Goal: Task Accomplishment & Management: Manage account settings

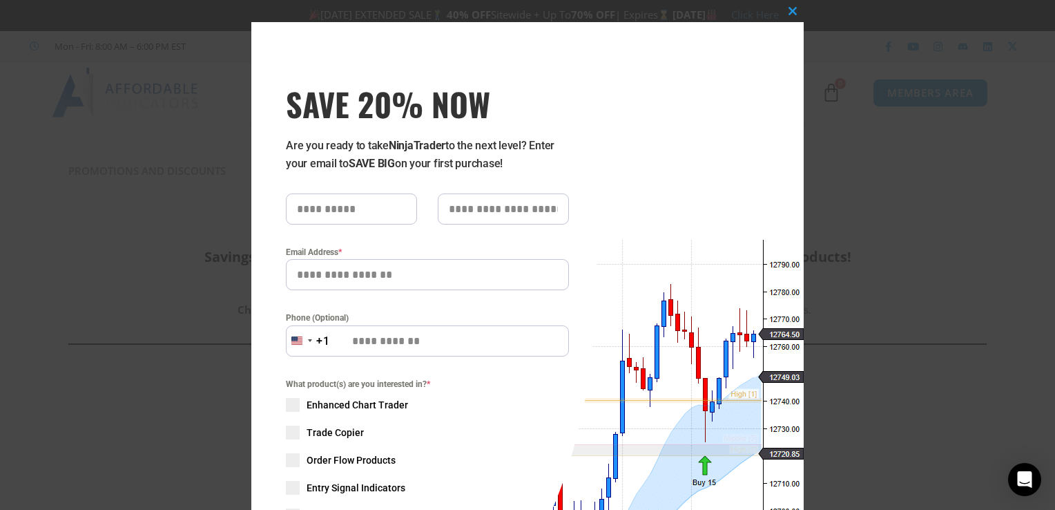
click at [677, 413] on div "Close this module SAVE 20% NOW Are you ready to take NinjaTrader to the next le…" at bounding box center [527, 368] width 552 height 692
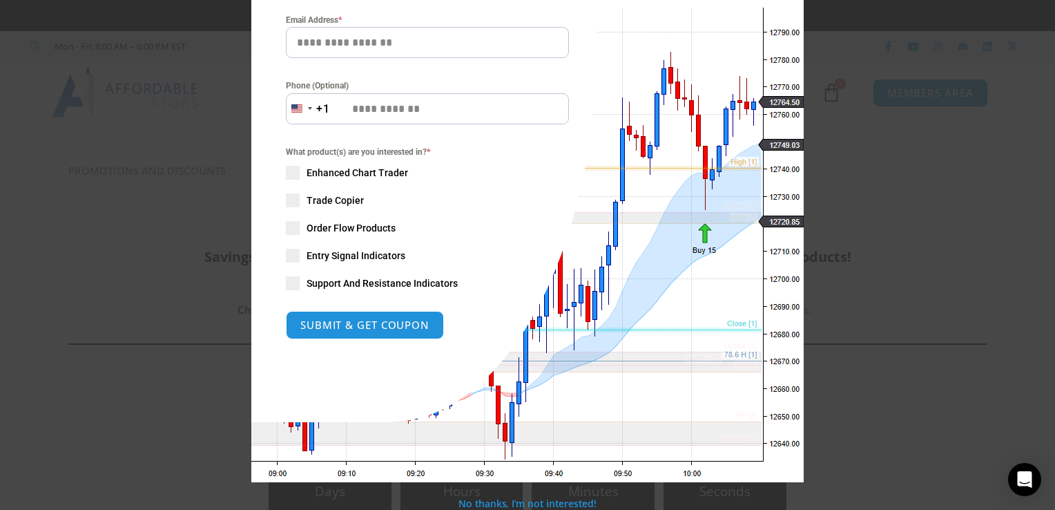
scroll to position [233, 0]
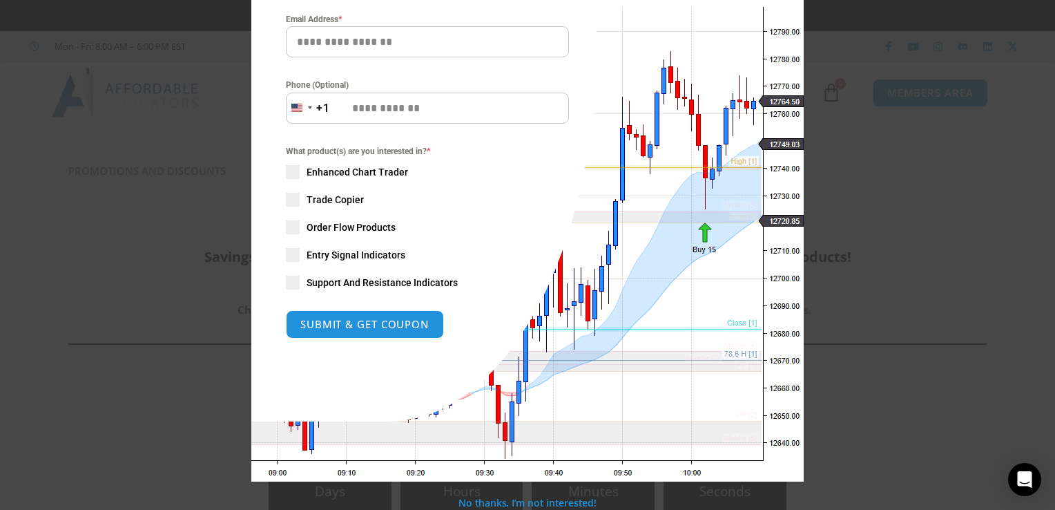
click at [323, 38] on input "Email Address *" at bounding box center [427, 41] width 283 height 31
type input "**********"
click at [316, 329] on button "SUBMIT & GET COUPON" at bounding box center [365, 324] width 166 height 30
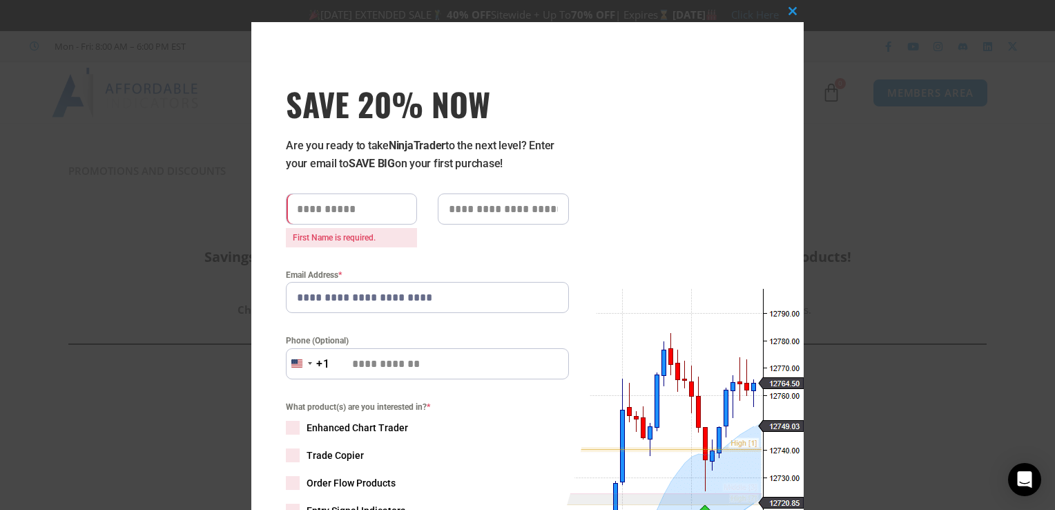
click at [309, 204] on input "text" at bounding box center [351, 208] width 131 height 31
type input "******"
type input "*****"
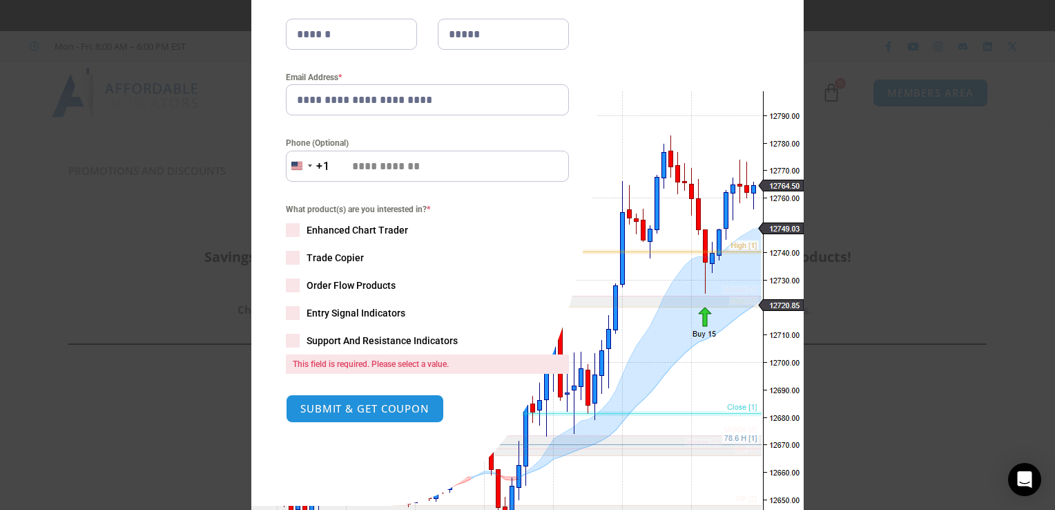
scroll to position [191, 0]
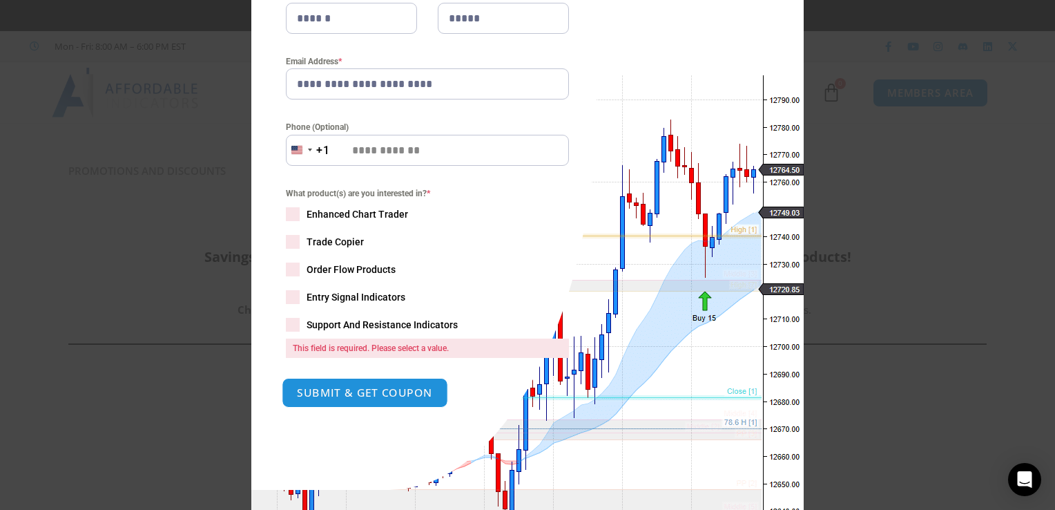
click at [386, 382] on button "SUBMIT & GET COUPON" at bounding box center [365, 393] width 166 height 30
click at [383, 389] on button "SUBMIT & GET COUPON" at bounding box center [365, 393] width 166 height 30
click at [397, 393] on button "SUBMIT & GET COUPON" at bounding box center [365, 393] width 166 height 30
drag, startPoint x: 397, startPoint y: 393, endPoint x: 298, endPoint y: 378, distance: 99.9
click at [298, 378] on button "SUBMIT & GET COUPON" at bounding box center [365, 393] width 166 height 30
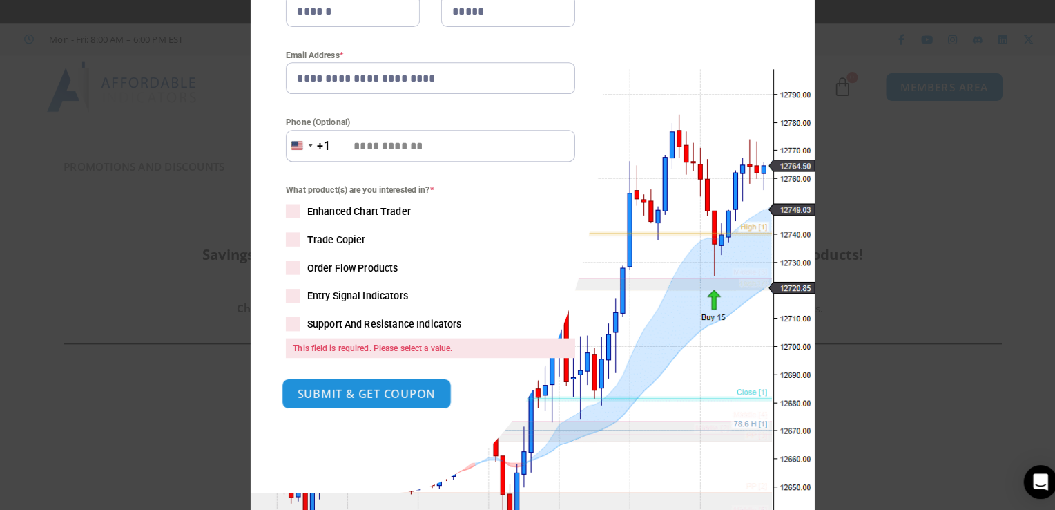
scroll to position [0, 0]
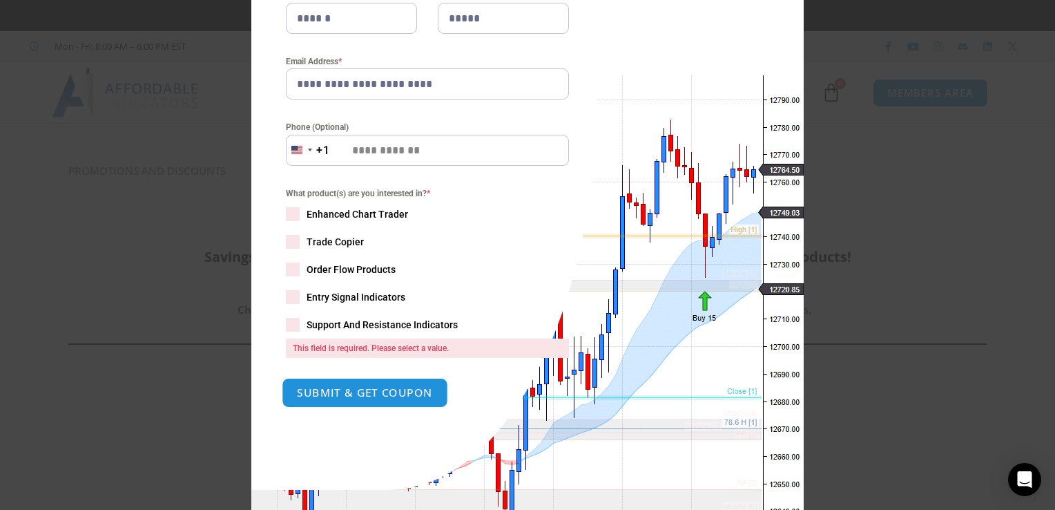
click at [310, 388] on button "SUBMIT & GET COUPON" at bounding box center [365, 393] width 166 height 30
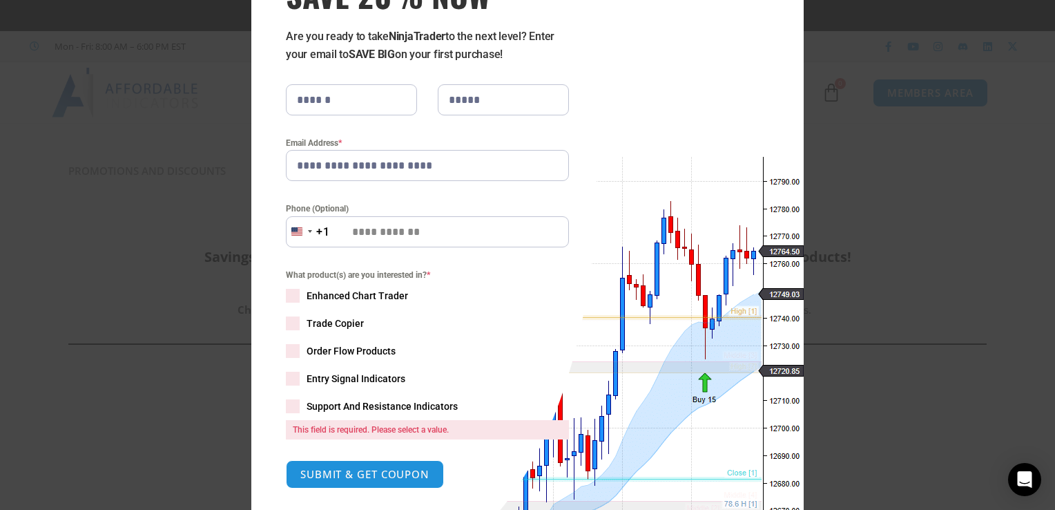
scroll to position [94, 0]
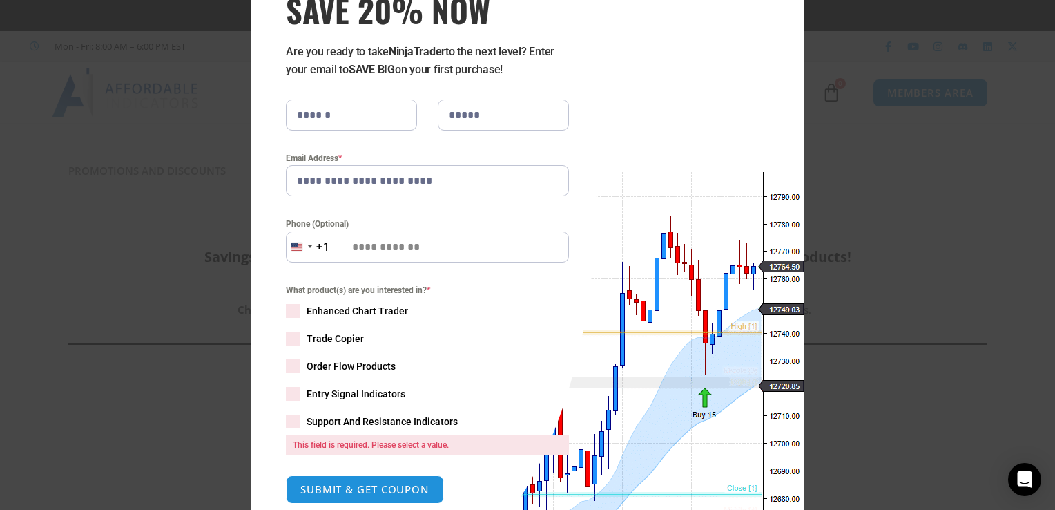
click at [286, 394] on span at bounding box center [293, 394] width 14 height 14
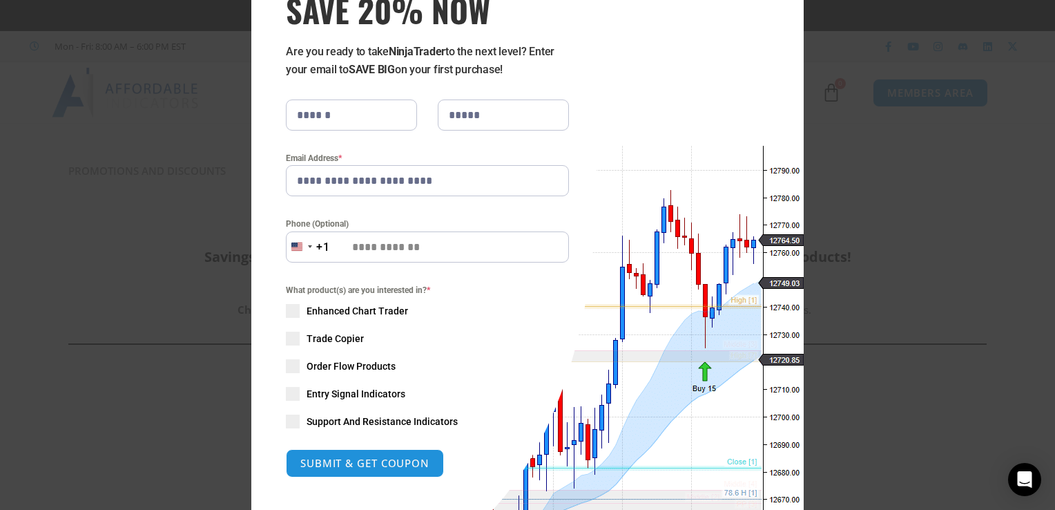
click at [290, 421] on span at bounding box center [293, 421] width 14 height 14
click at [361, 463] on button "SUBMIT & GET COUPON" at bounding box center [365, 463] width 166 height 30
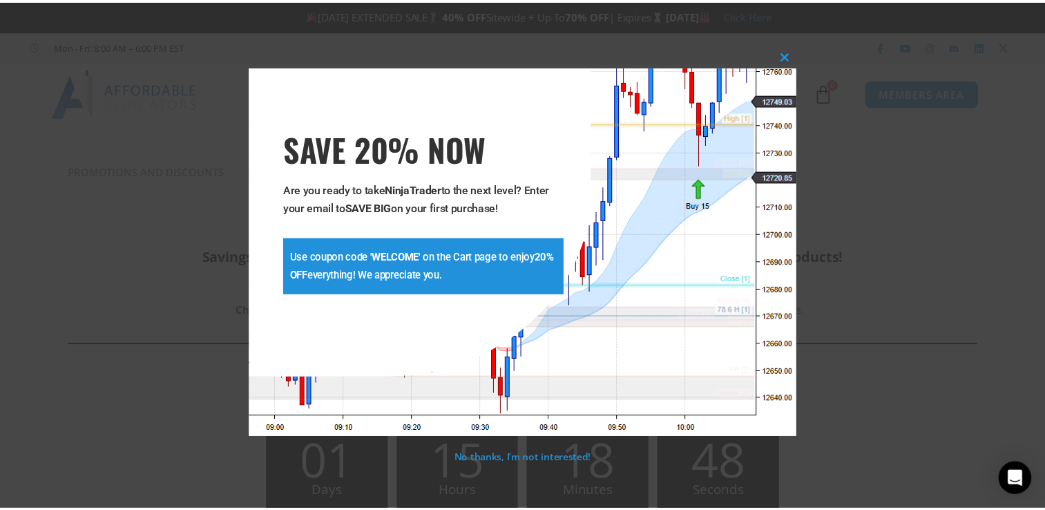
scroll to position [0, 0]
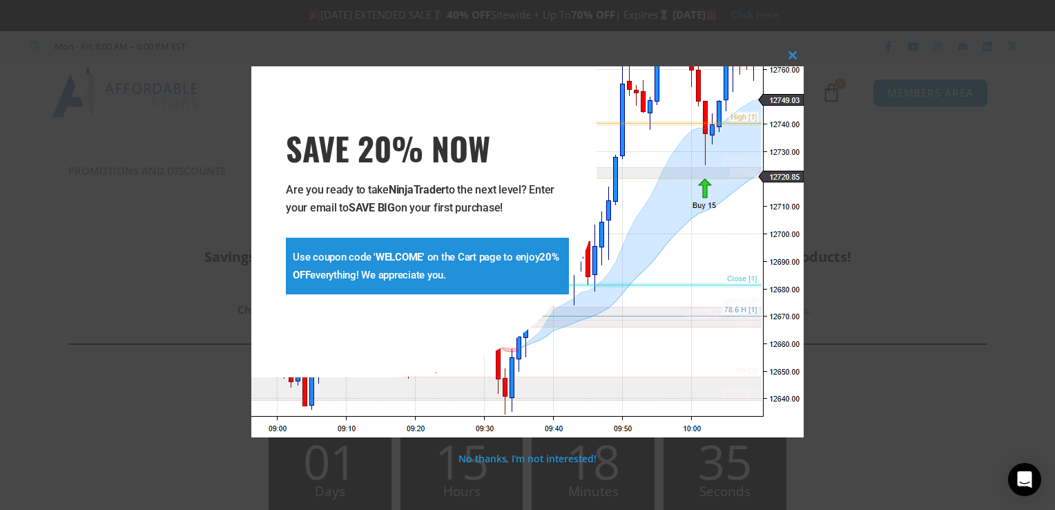
drag, startPoint x: 1055, startPoint y: 206, endPoint x: 1044, endPoint y: 187, distance: 21.3
click at [1044, 187] on div "**********" at bounding box center [527, 255] width 1055 height 510
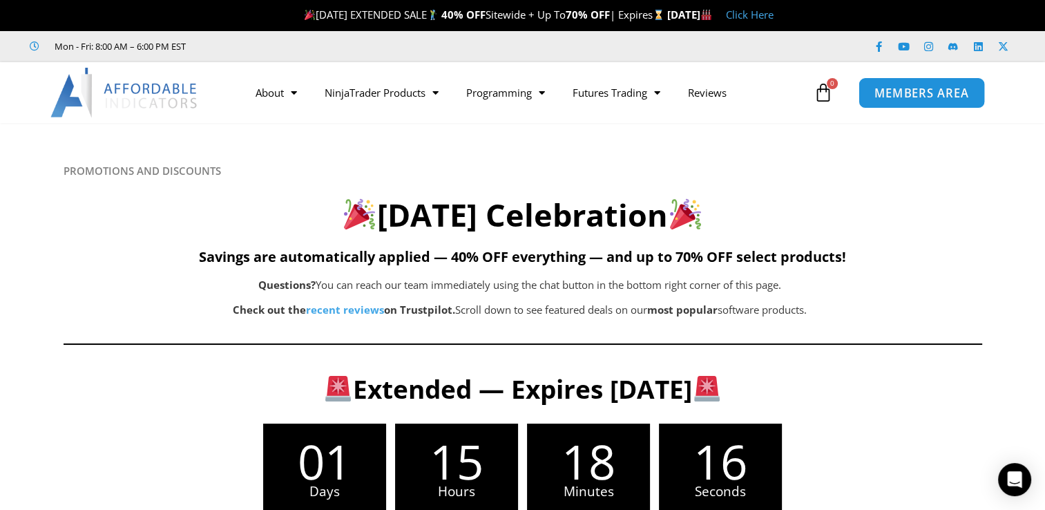
click at [941, 94] on span "MEMBERS AREA" at bounding box center [921, 93] width 95 height 12
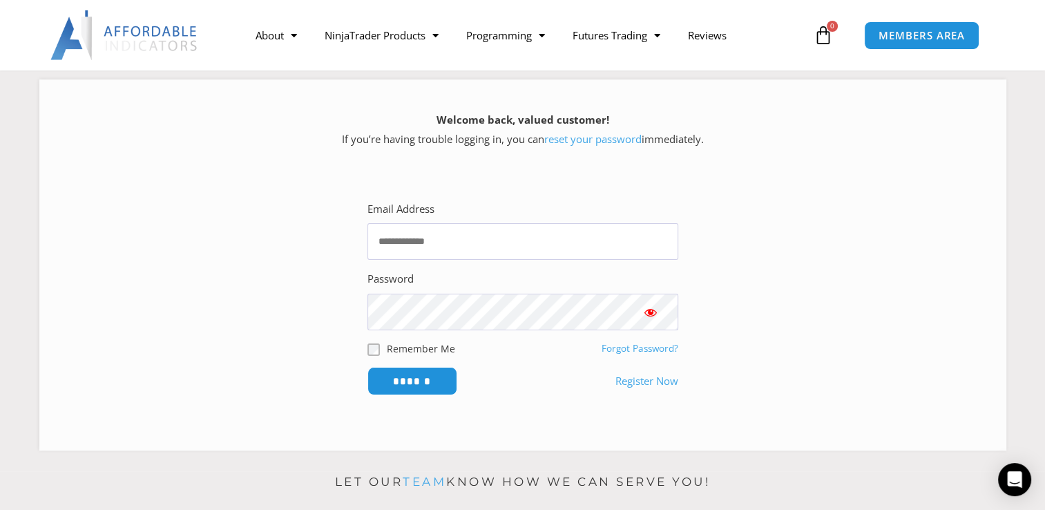
scroll to position [182, 0]
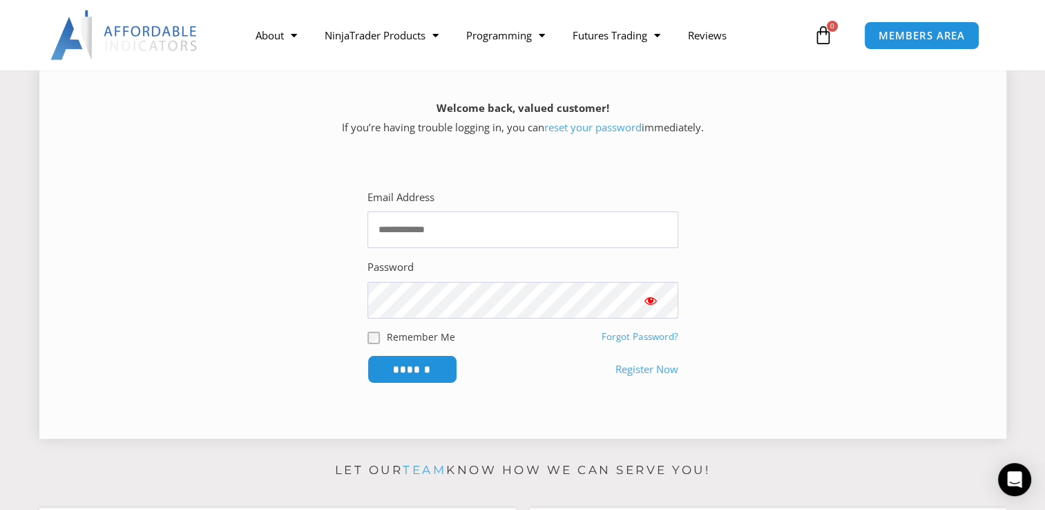
drag, startPoint x: 993, startPoint y: 237, endPoint x: 930, endPoint y: 257, distance: 66.0
click at [930, 257] on div "Welcome back, valued customer! If you’re having trouble logging in, you can res…" at bounding box center [522, 253] width 967 height 371
click at [429, 368] on input "******" at bounding box center [412, 369] width 95 height 30
click at [649, 299] on span "Show password" at bounding box center [651, 300] width 14 height 14
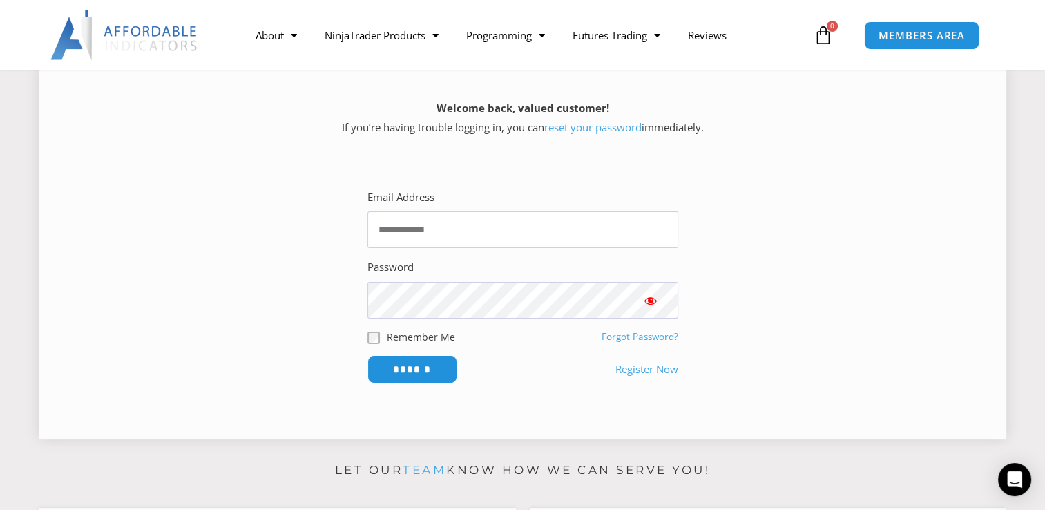
click at [649, 299] on span "Show password" at bounding box center [651, 300] width 14 height 14
